Goal: Task Accomplishment & Management: Use online tool/utility

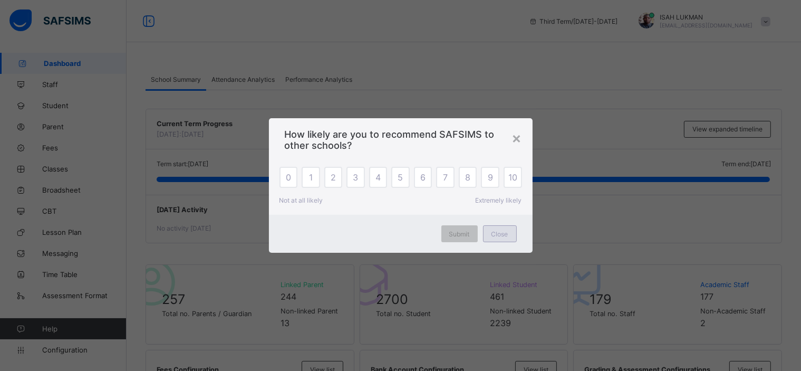
click at [504, 238] on div "Close" at bounding box center [500, 233] width 34 height 17
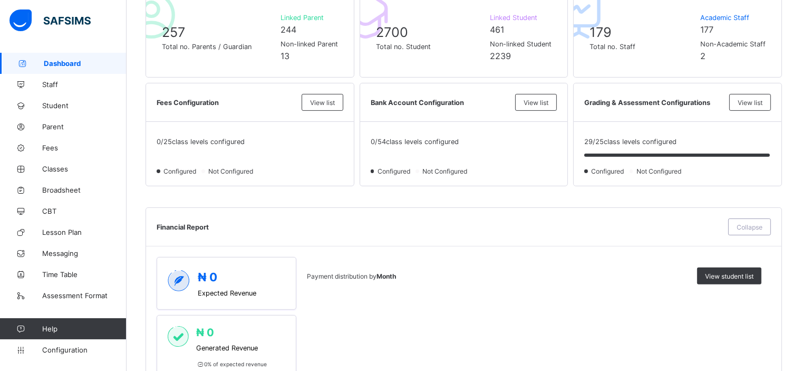
scroll to position [268, 0]
click at [76, 348] on span "Configuration" at bounding box center [84, 349] width 84 height 8
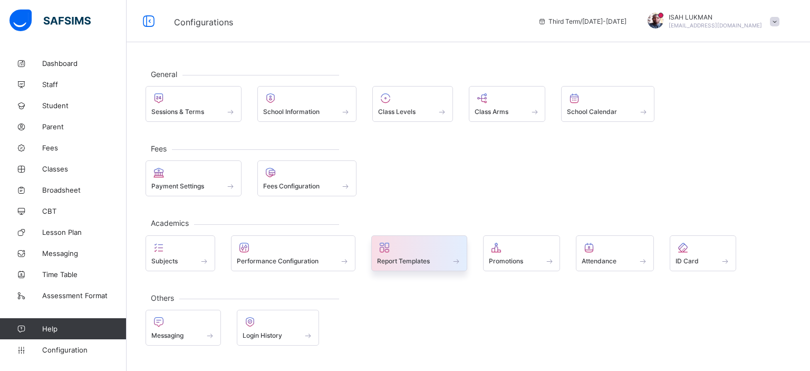
click at [418, 265] on div "Report Templates" at bounding box center [419, 253] width 96 height 36
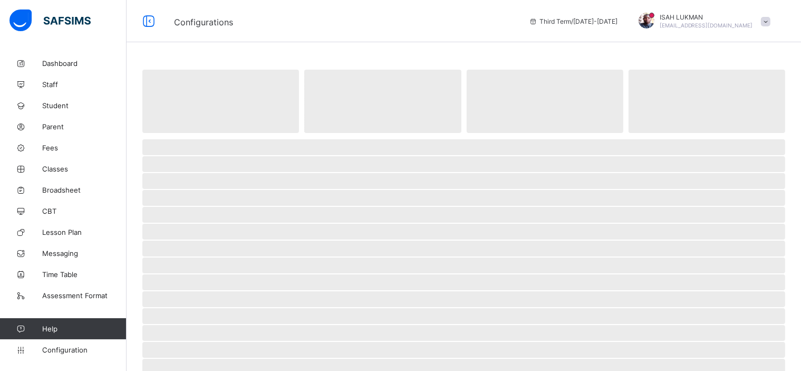
click at [418, 265] on span "‌" at bounding box center [463, 265] width 643 height 16
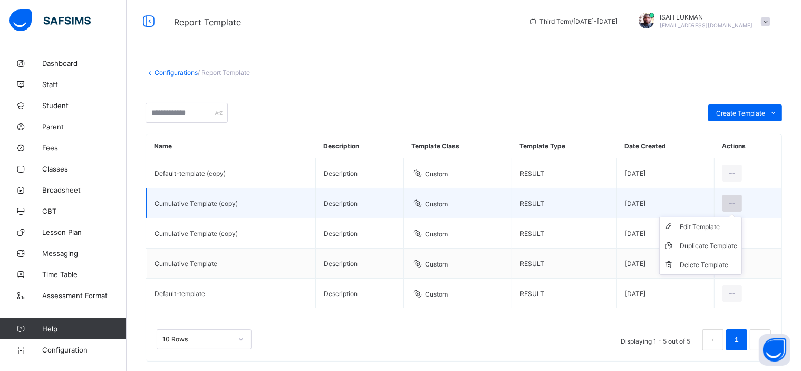
click at [737, 202] on icon at bounding box center [732, 203] width 9 height 8
click at [721, 229] on div "Edit Template" at bounding box center [708, 227] width 57 height 11
